Goal: Task Accomplishment & Management: Manage account settings

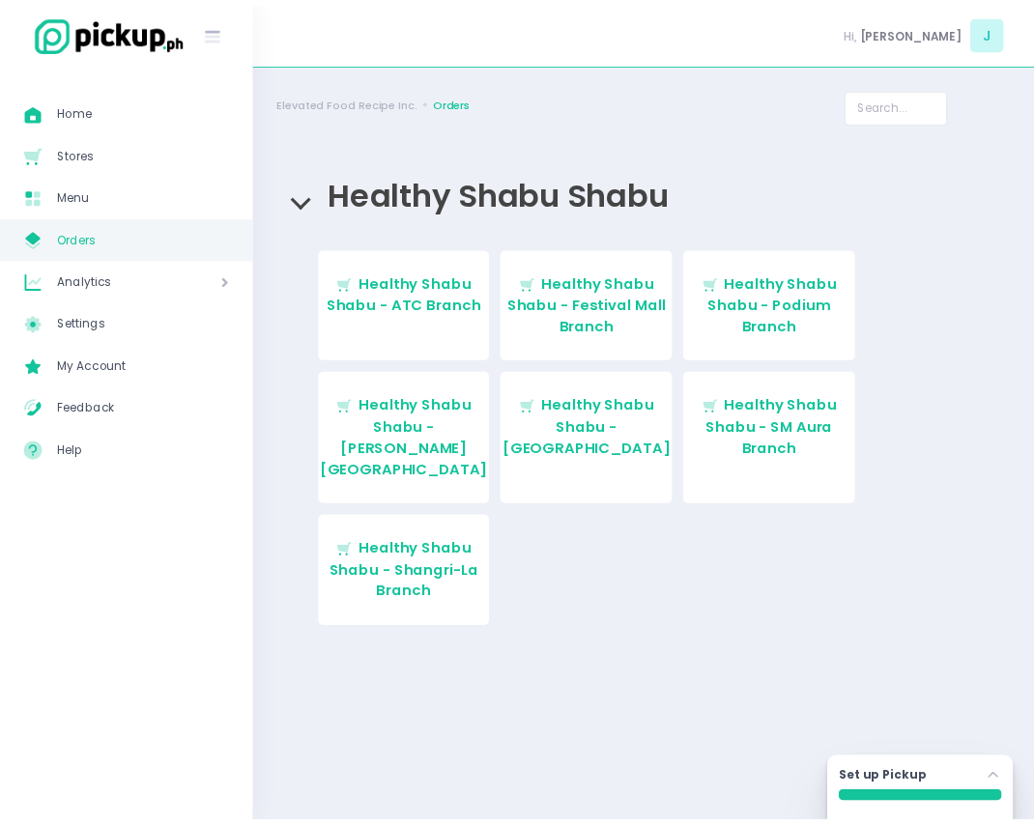
scroll to position [260, 0]
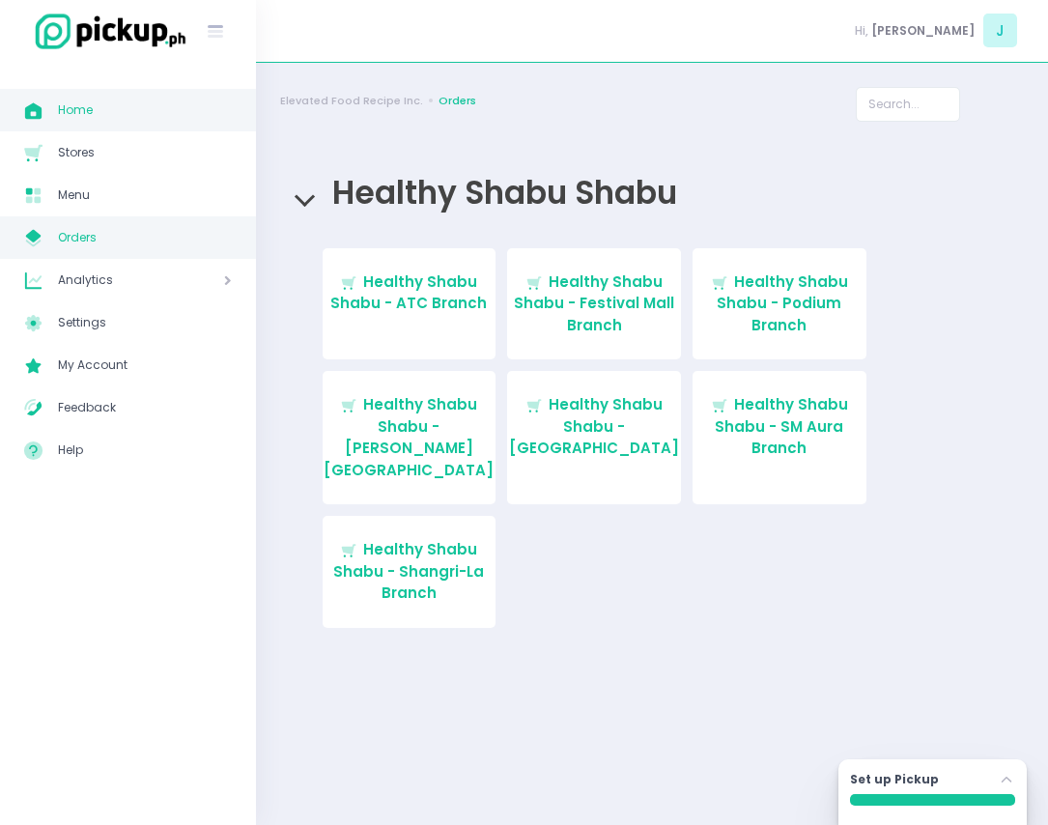
click at [127, 124] on link "Home Created with Sketch. Home" at bounding box center [128, 110] width 256 height 43
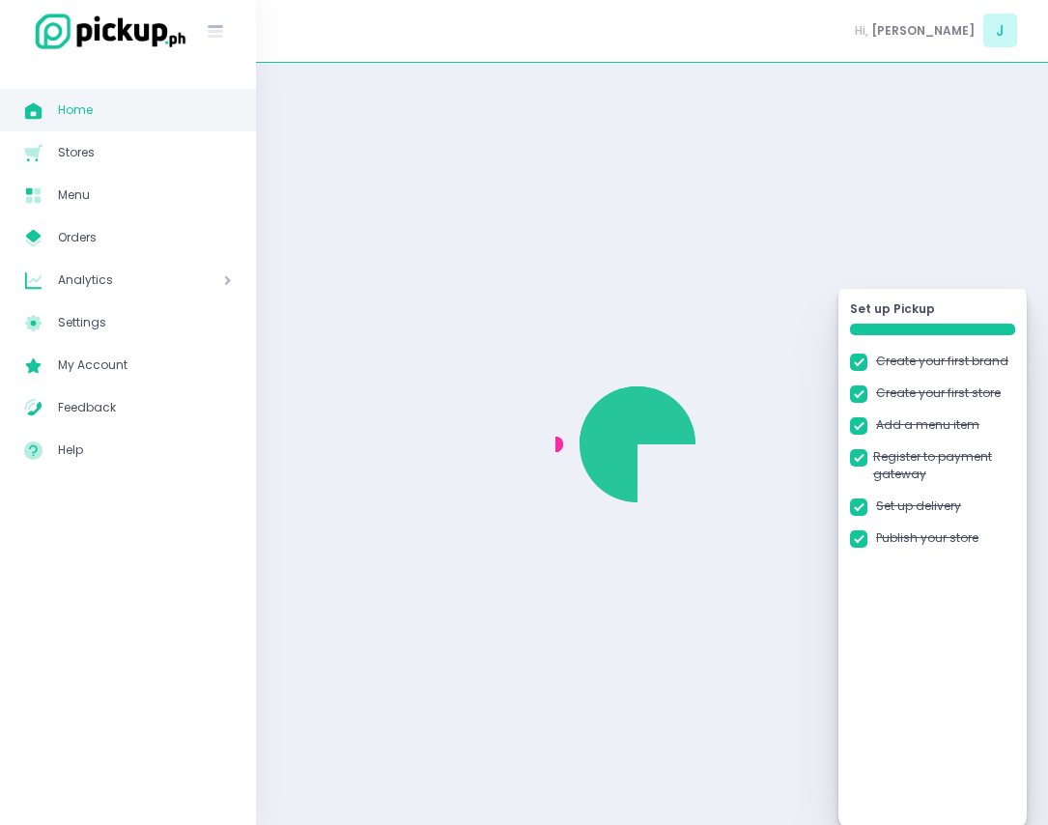
checkbox input "true"
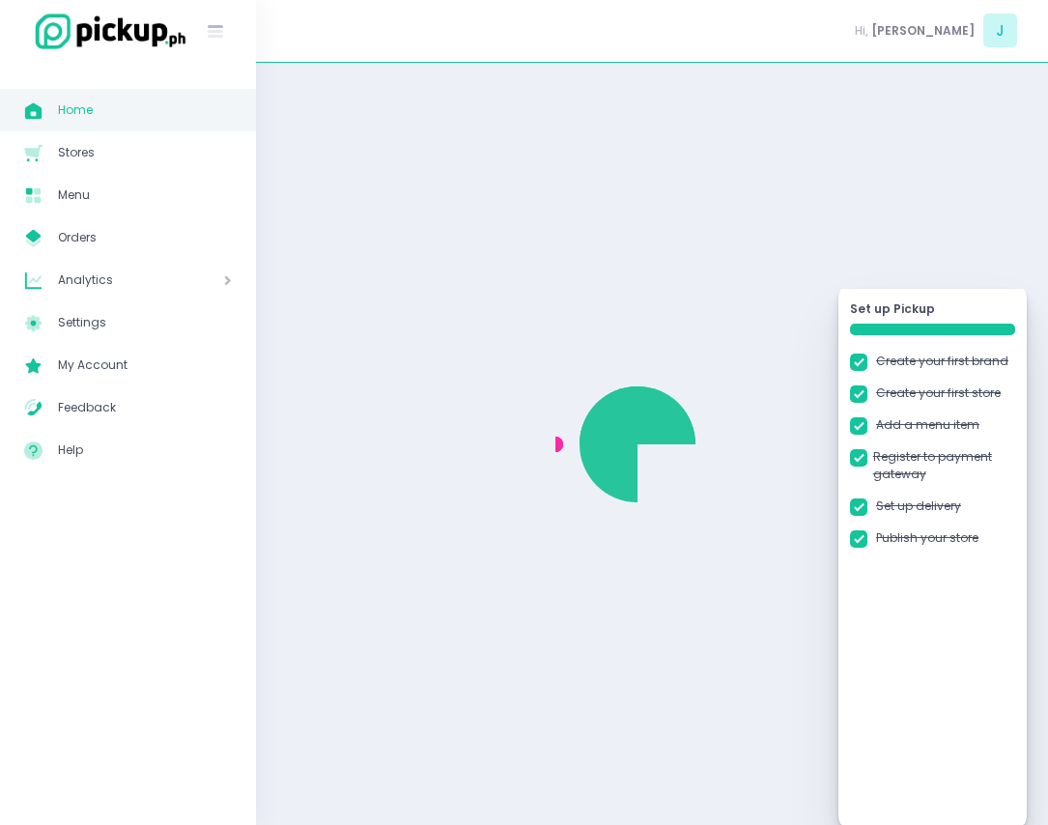
checkbox input "true"
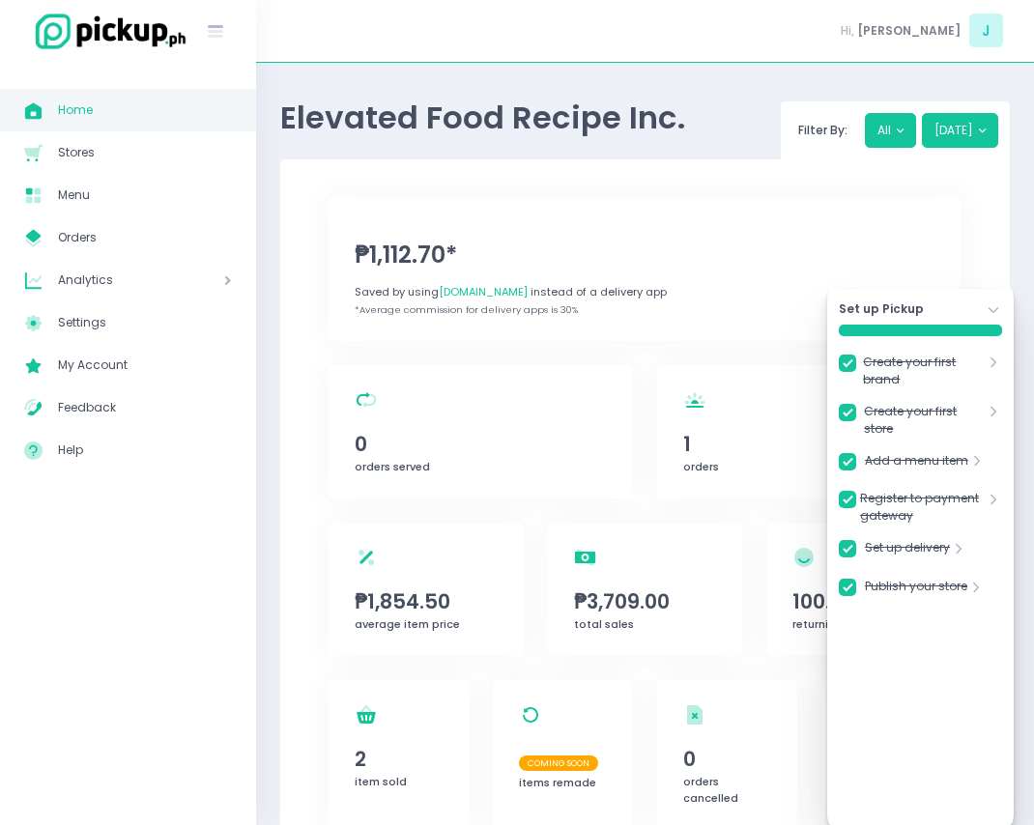
click at [989, 310] on icon "Stockholm-icons / Navigation / Angle-down Created with Sketch." at bounding box center [992, 309] width 17 height 17
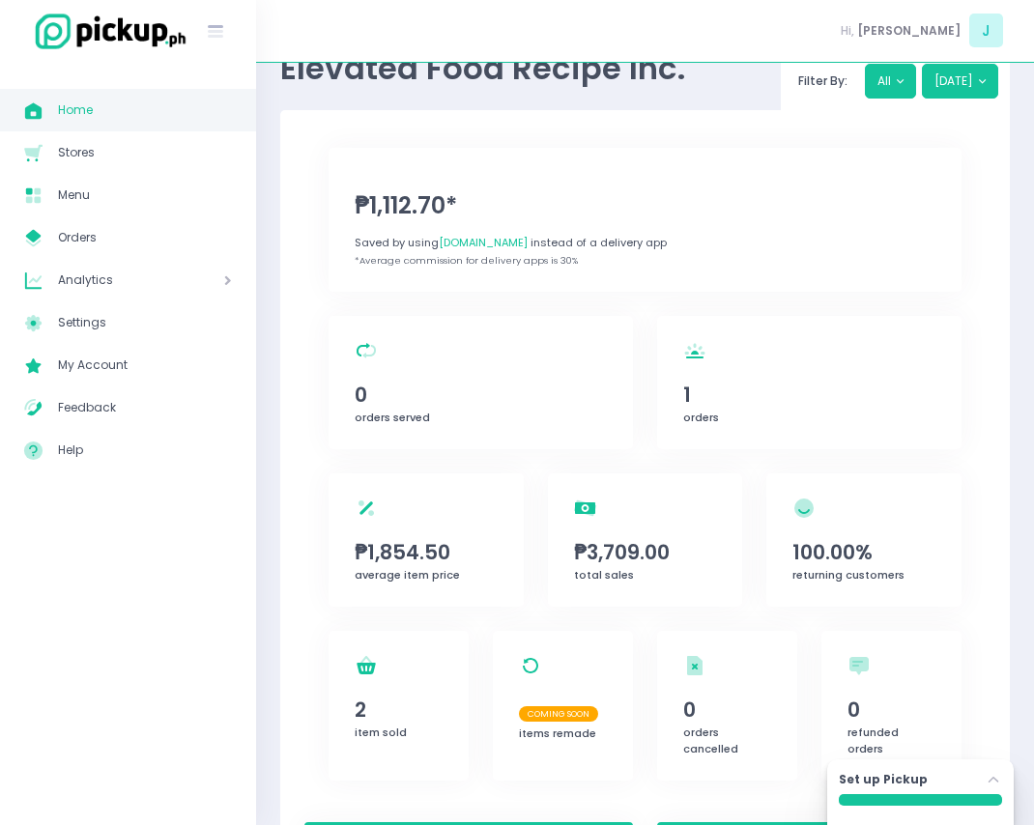
scroll to position [97, 0]
